Goal: Task Accomplishment & Management: Manage account settings

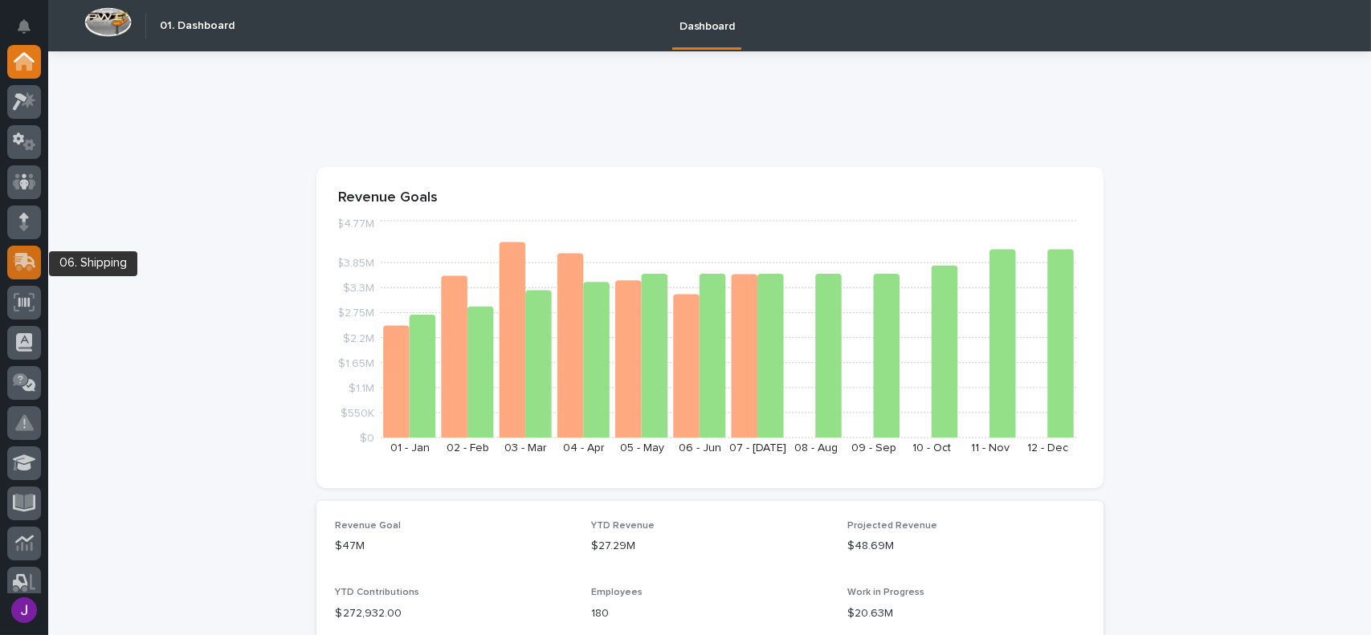
click at [24, 265] on icon at bounding box center [25, 260] width 21 height 15
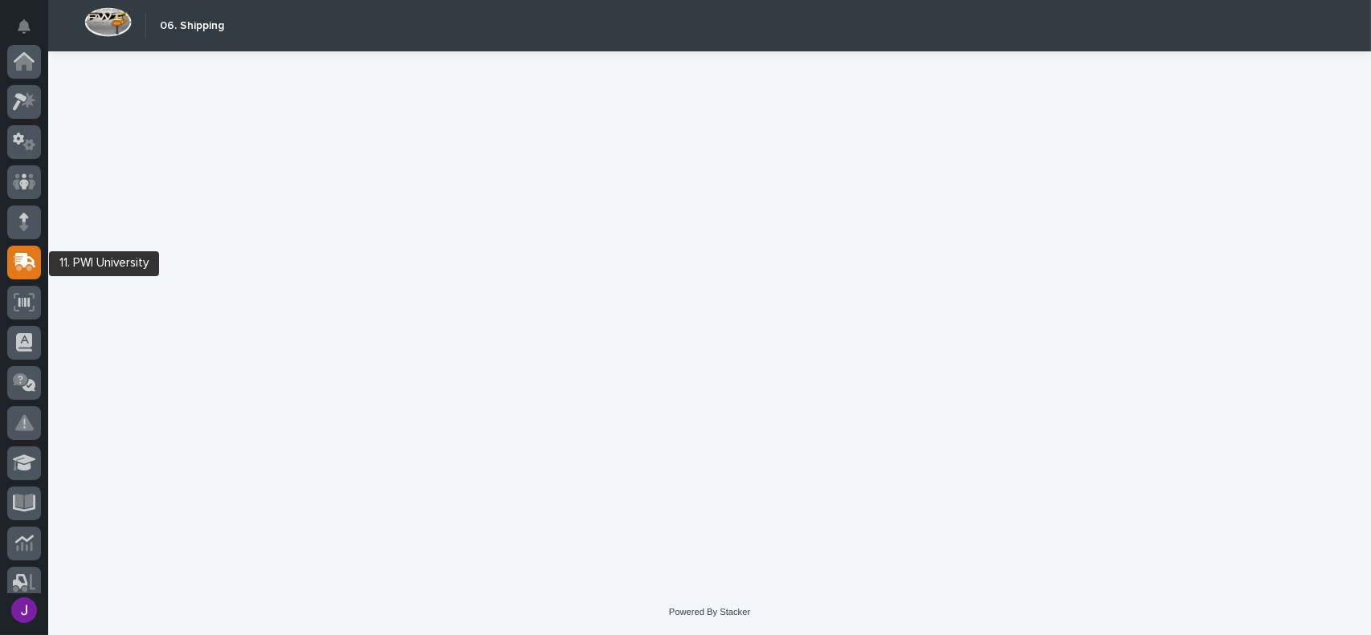
scroll to position [201, 0]
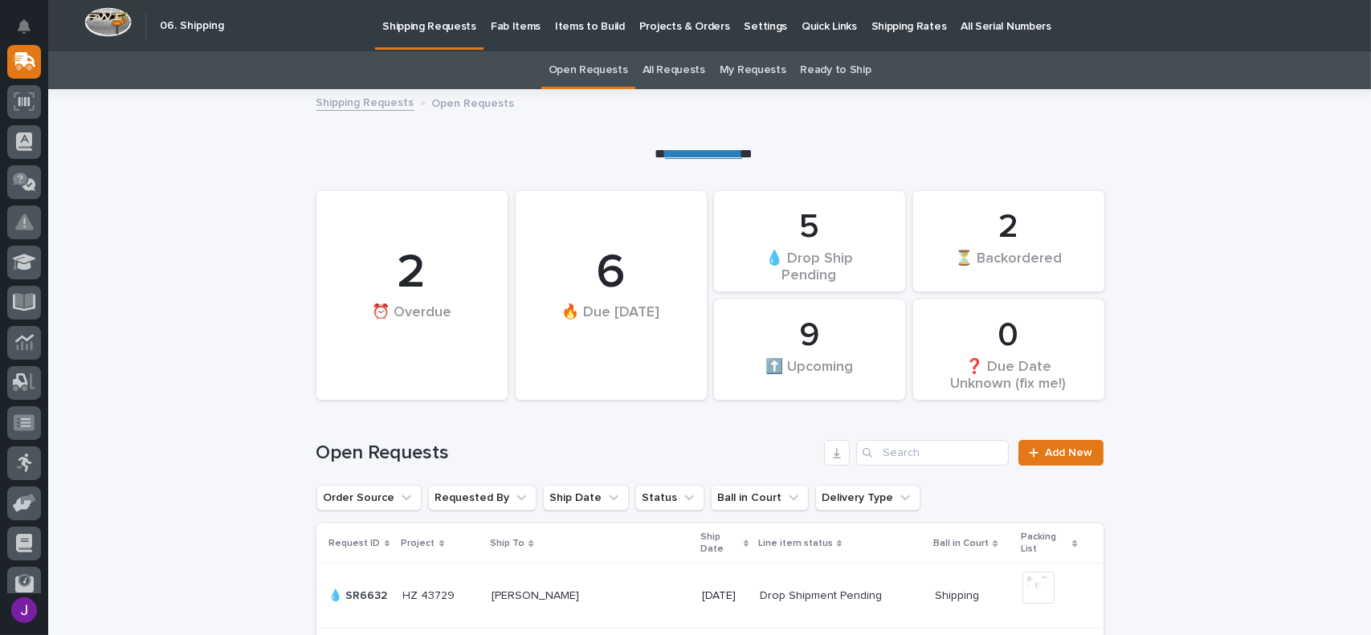
click at [745, 71] on link "My Requests" at bounding box center [753, 70] width 67 height 38
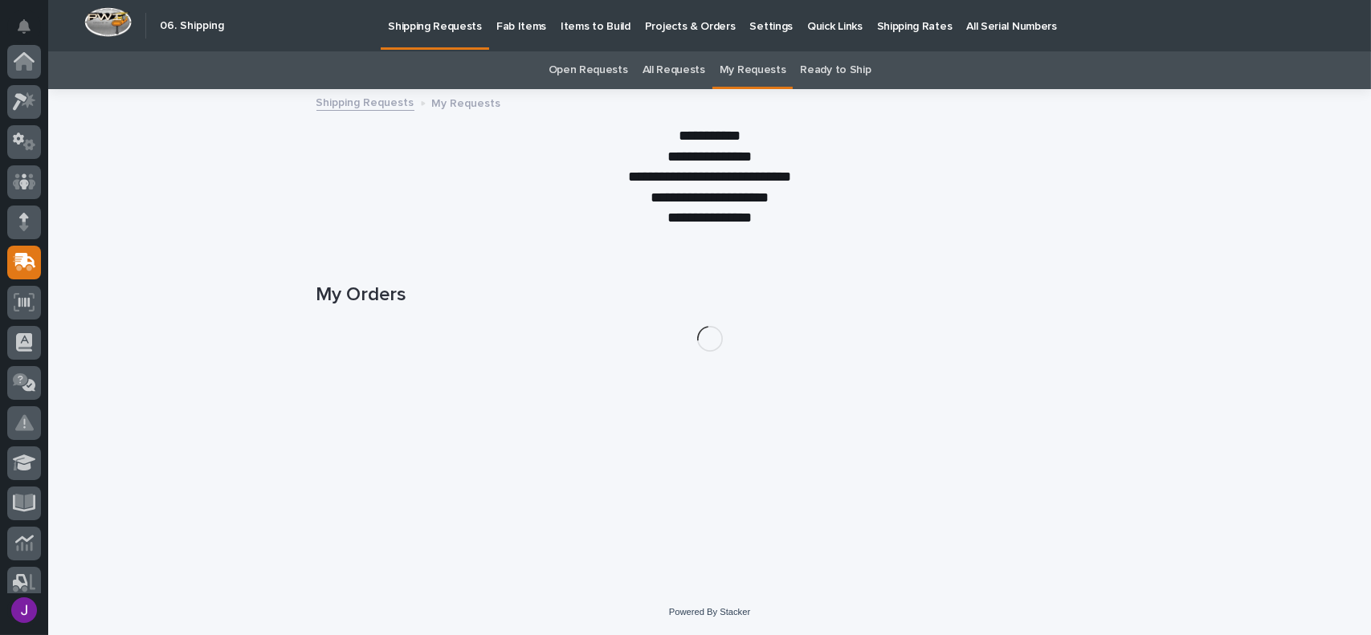
scroll to position [201, 0]
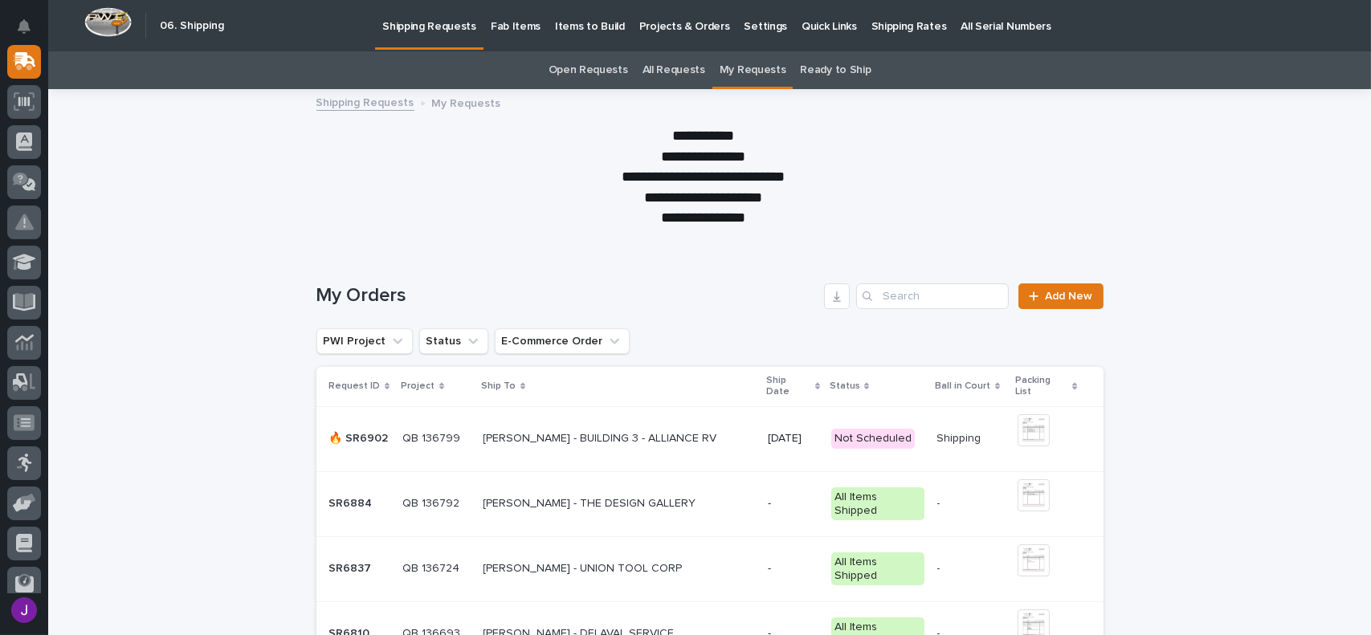
click at [460, 455] on td "QB 136799 QB 136799" at bounding box center [437, 438] width 80 height 65
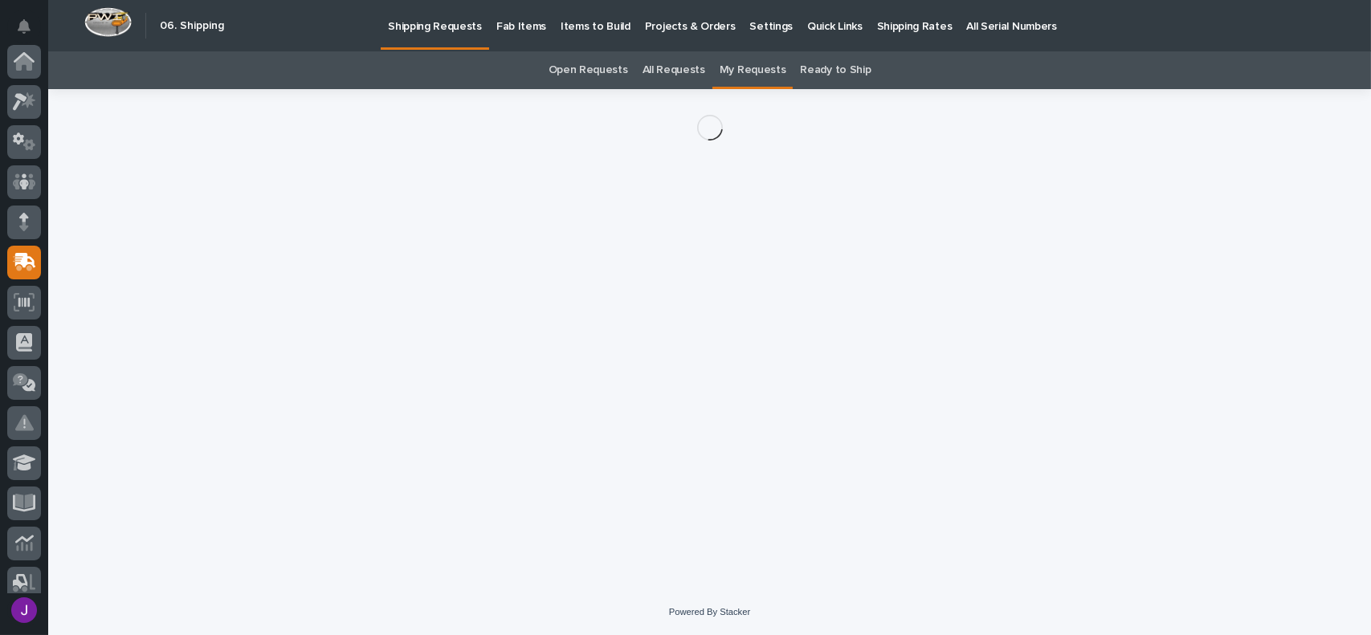
scroll to position [201, 0]
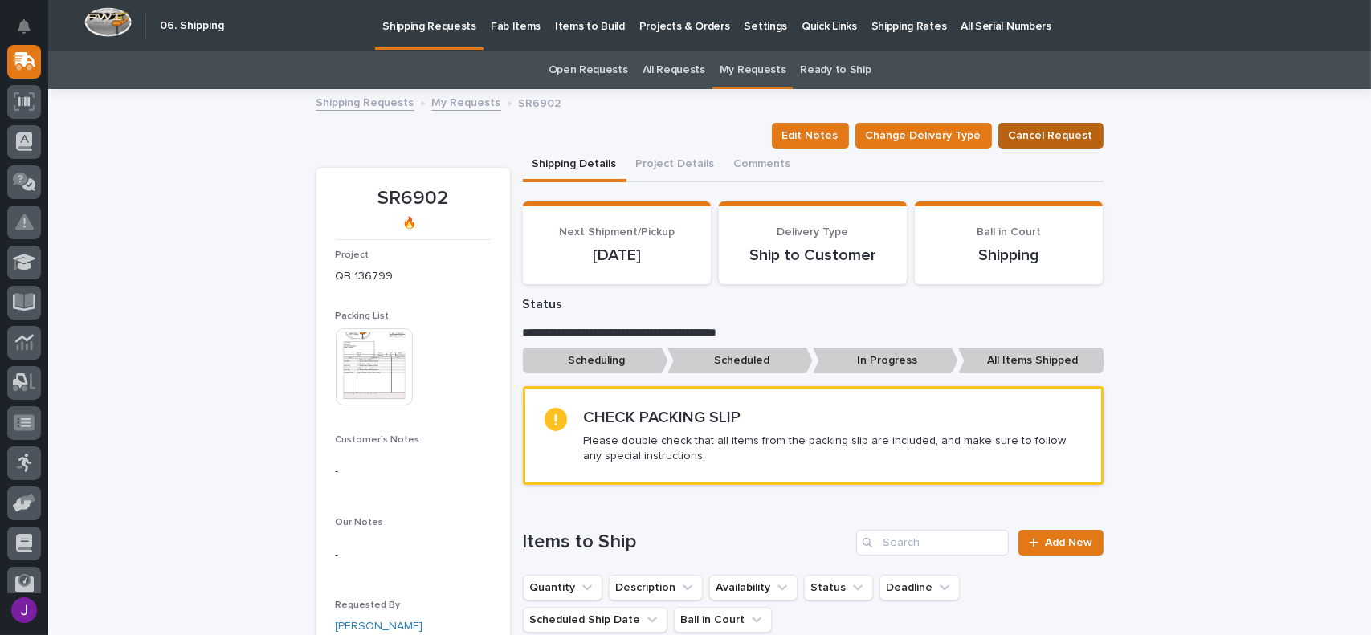
click at [1079, 143] on span "Cancel Request" at bounding box center [1051, 135] width 84 height 19
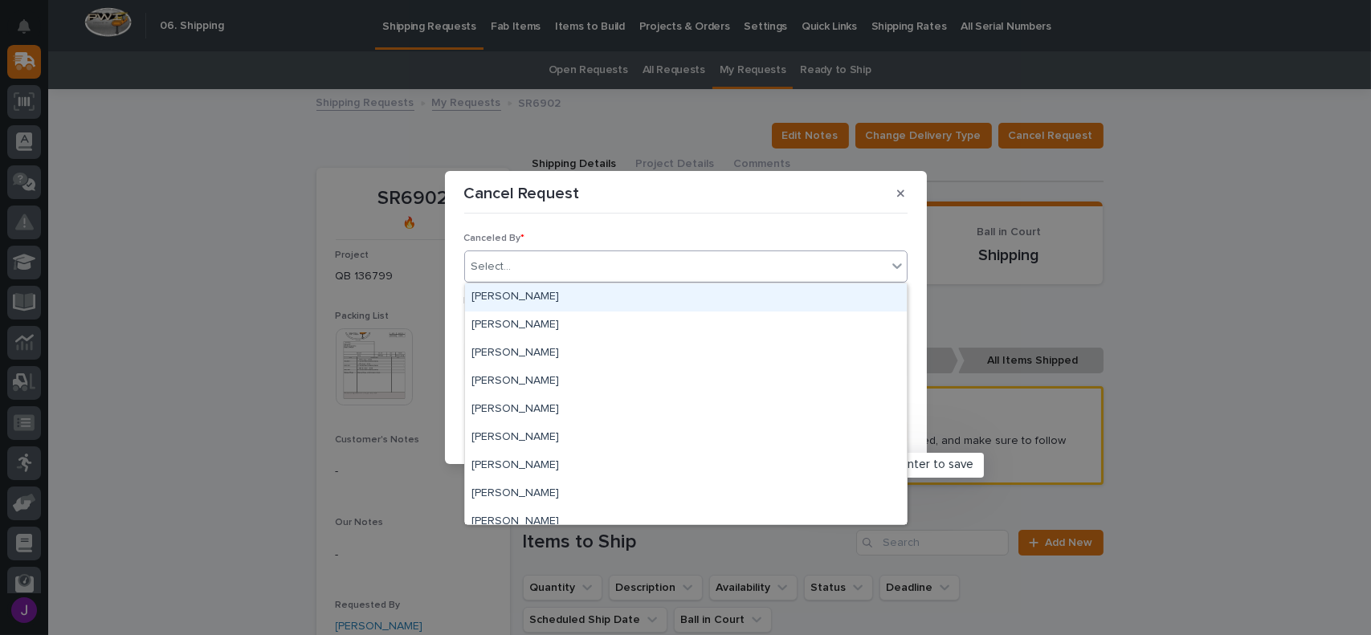
click at [514, 273] on div "Select..." at bounding box center [676, 267] width 422 height 27
type input "**"
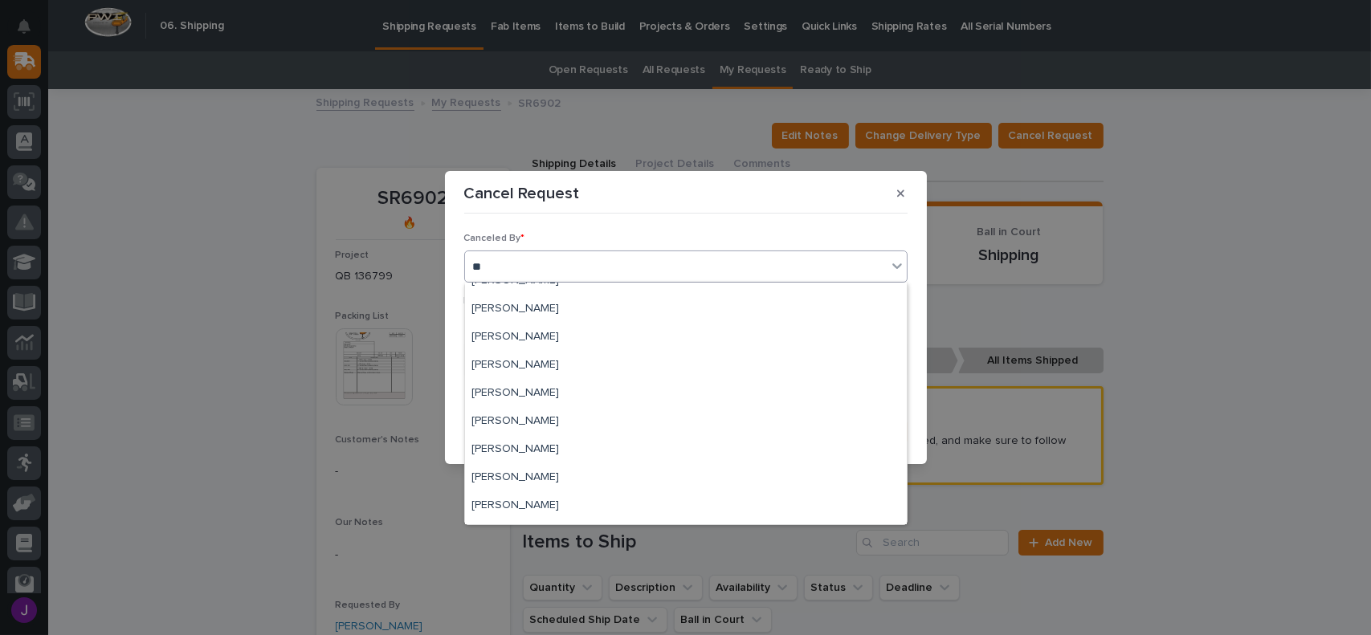
scroll to position [321, 0]
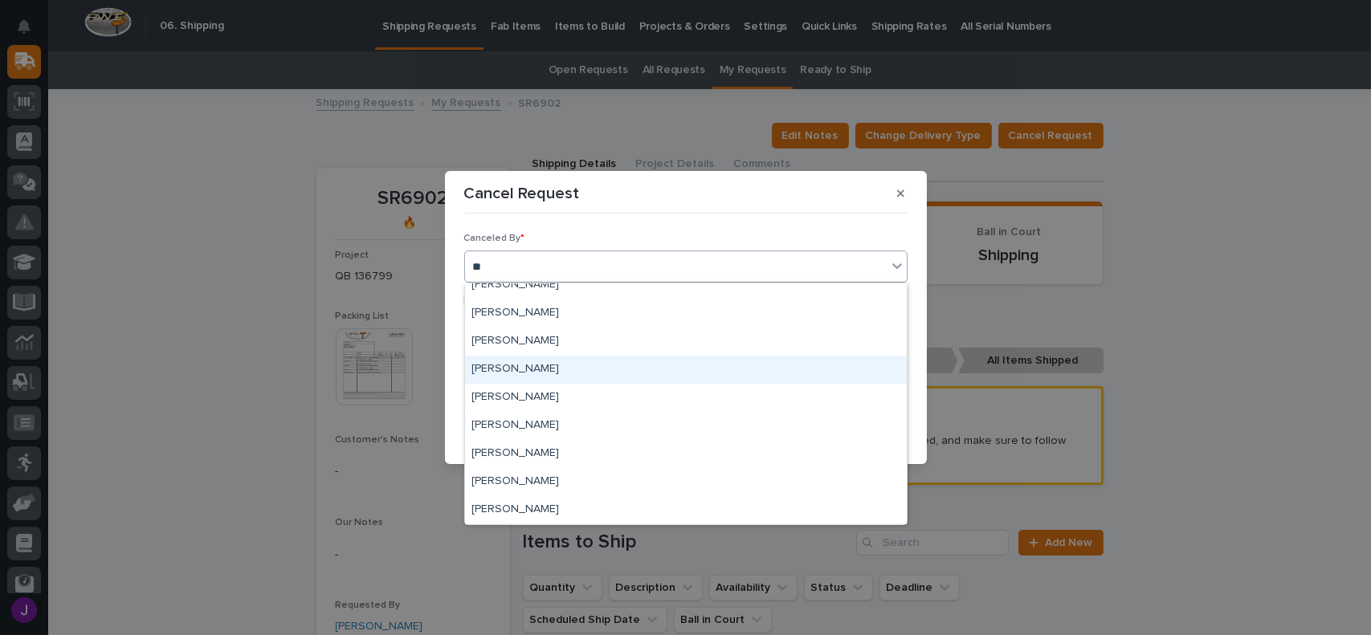
click at [517, 377] on div "[PERSON_NAME]" at bounding box center [686, 370] width 442 height 28
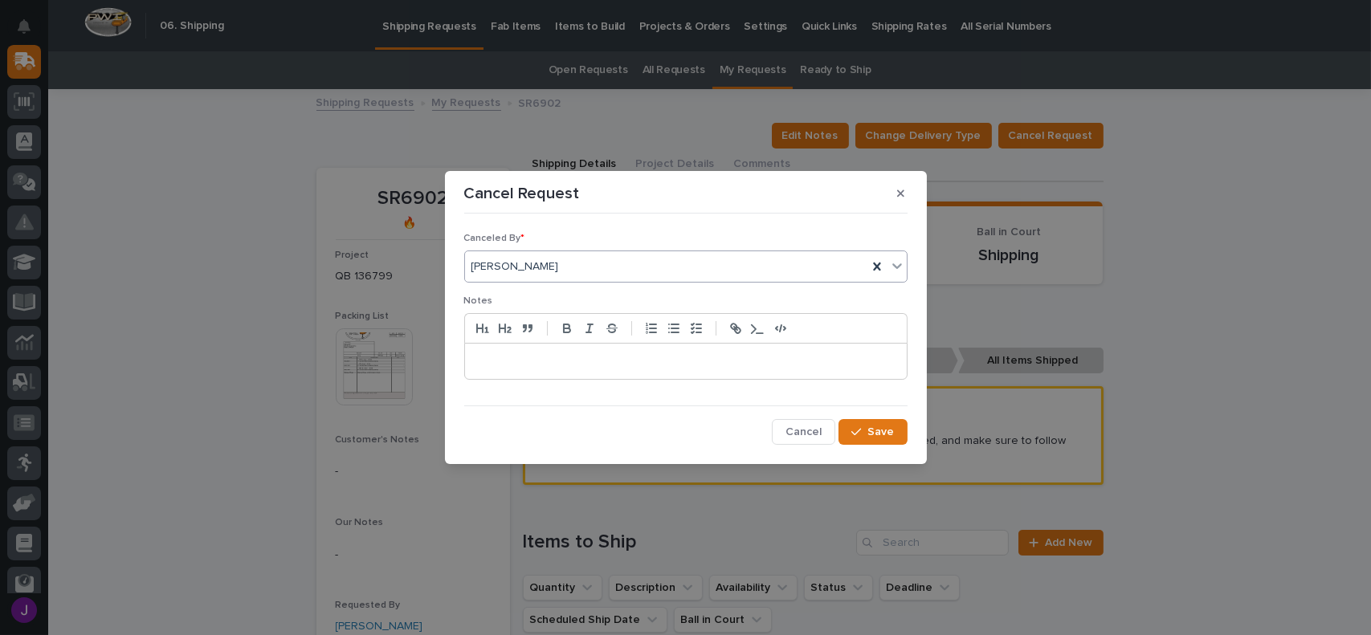
click at [494, 359] on p at bounding box center [686, 361] width 418 height 16
click at [877, 427] on span "Save" at bounding box center [881, 432] width 27 height 14
